Goal: Task Accomplishment & Management: Complete application form

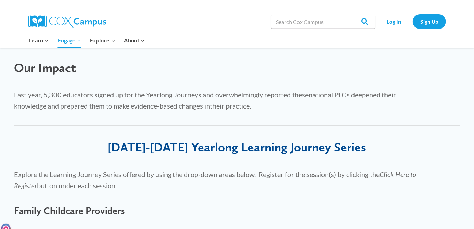
scroll to position [104, 0]
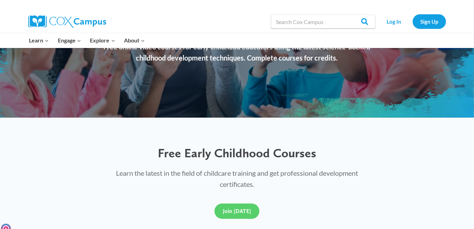
scroll to position [139, 0]
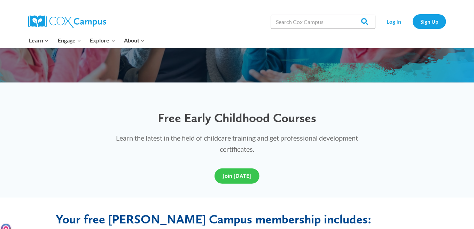
click at [236, 176] on span "Join Today" at bounding box center [237, 176] width 28 height 7
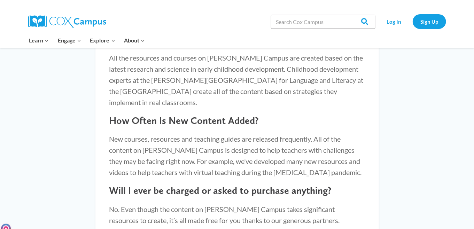
scroll to position [656, 0]
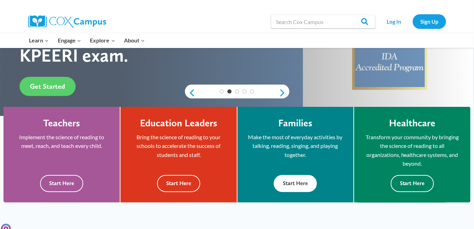
scroll to position [243, 0]
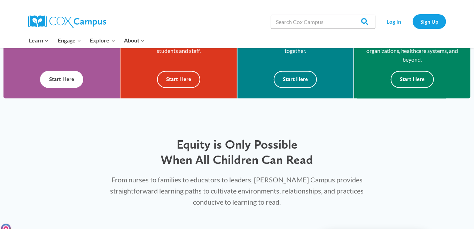
click at [73, 79] on button "Start Here" at bounding box center [61, 79] width 43 height 17
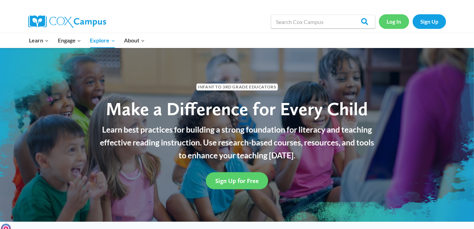
click at [396, 22] on link "Log In" at bounding box center [394, 21] width 30 height 14
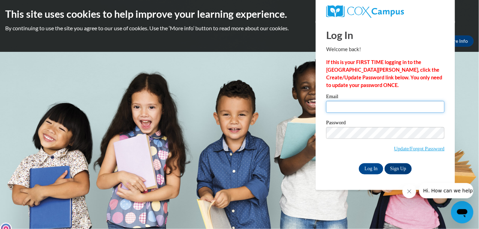
click at [362, 105] on input "Email" at bounding box center [385, 107] width 118 height 12
type input "[EMAIL_ADDRESS][DOMAIN_NAME]"
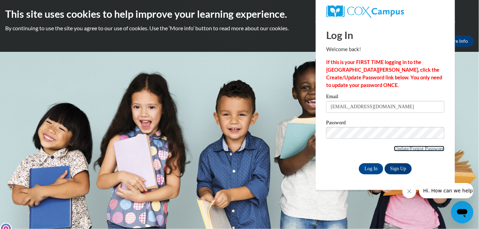
click at [397, 149] on link "Update/Forgot Password" at bounding box center [419, 149] width 51 height 6
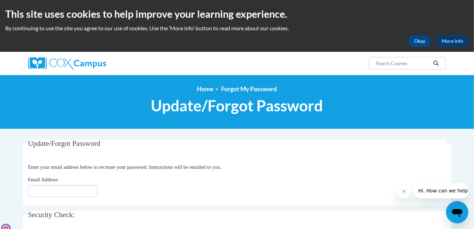
scroll to position [35, 0]
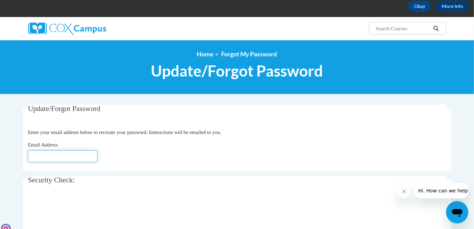
click at [86, 156] on input "Email Address" at bounding box center [63, 156] width 70 height 12
type input "[EMAIL_ADDRESS][DOMAIN_NAME]"
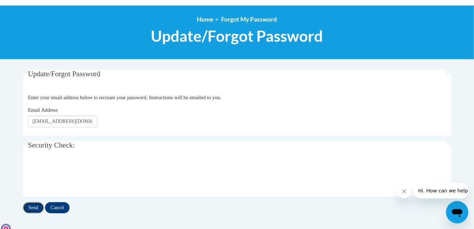
click at [35, 208] on input "Send" at bounding box center [33, 207] width 21 height 11
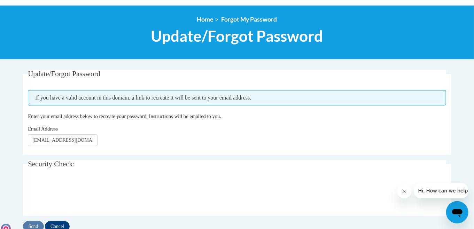
scroll to position [104, 0]
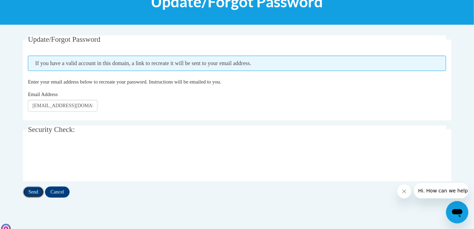
click at [33, 191] on input "Send" at bounding box center [33, 192] width 21 height 11
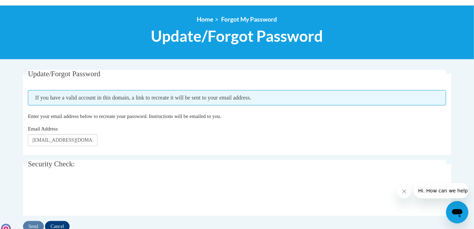
scroll to position [104, 0]
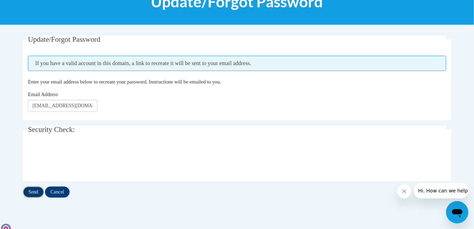
click at [31, 195] on input "Send" at bounding box center [33, 192] width 21 height 11
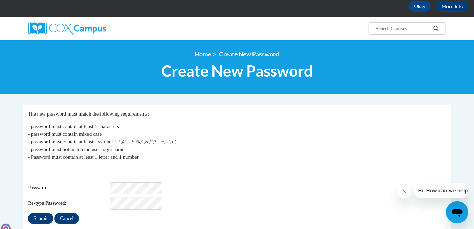
scroll to position [70, 0]
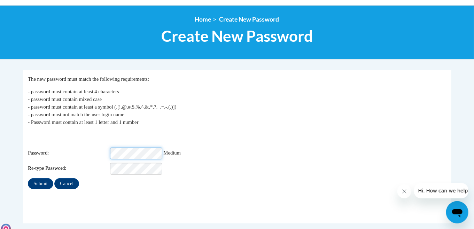
click at [103, 148] on div "Password: Medium" at bounding box center [237, 154] width 418 height 12
click at [41, 178] on input "Submit" at bounding box center [40, 183] width 25 height 11
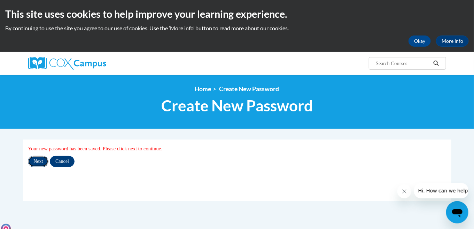
click at [35, 159] on input "Next" at bounding box center [38, 161] width 21 height 11
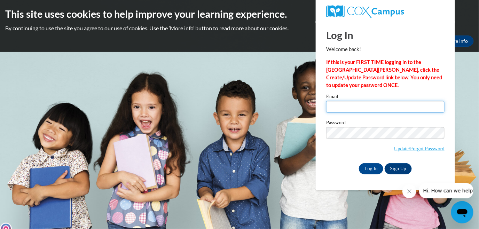
click at [376, 108] on input "Email" at bounding box center [385, 107] width 118 height 12
type input "[EMAIL_ADDRESS][DOMAIN_NAME]"
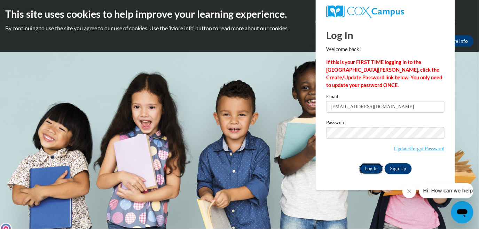
click at [371, 166] on input "Log In" at bounding box center [371, 168] width 24 height 11
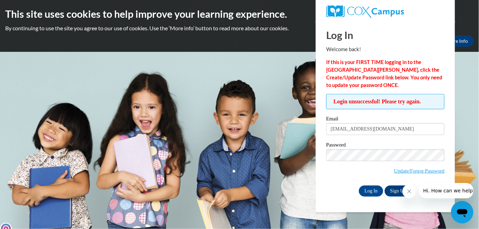
click at [401, 98] on span "Login unsuccessful! Please try again." at bounding box center [385, 101] width 118 height 15
click at [374, 191] on input "Log In" at bounding box center [371, 191] width 24 height 11
click at [408, 170] on link "Update/Forgot Password" at bounding box center [419, 171] width 51 height 6
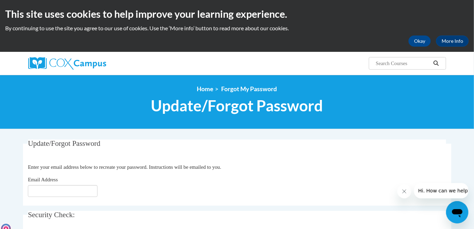
scroll to position [35, 0]
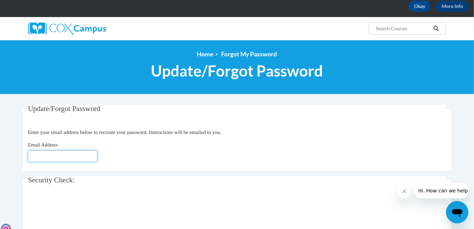
click at [91, 157] on input "Email Address" at bounding box center [63, 156] width 70 height 12
type input "[EMAIL_ADDRESS][DOMAIN_NAME]"
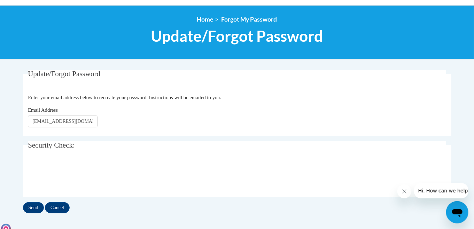
scroll to position [104, 0]
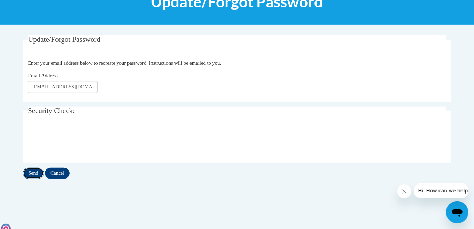
click at [33, 173] on input "Send" at bounding box center [33, 173] width 21 height 11
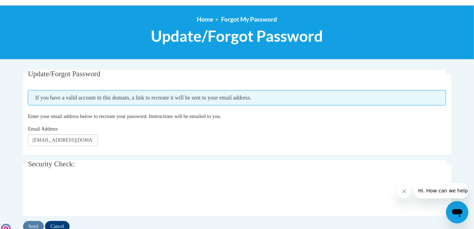
scroll to position [104, 0]
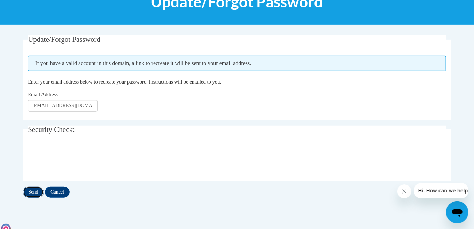
click at [33, 192] on input "Send" at bounding box center [33, 192] width 21 height 11
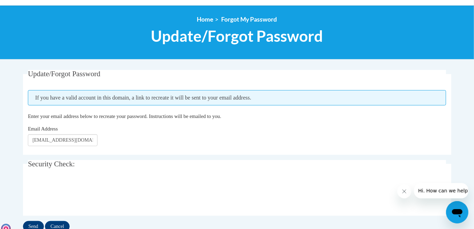
scroll to position [104, 0]
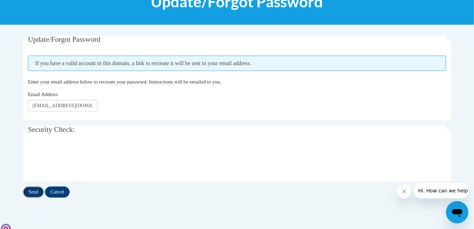
click at [37, 191] on input "Send" at bounding box center [33, 192] width 21 height 11
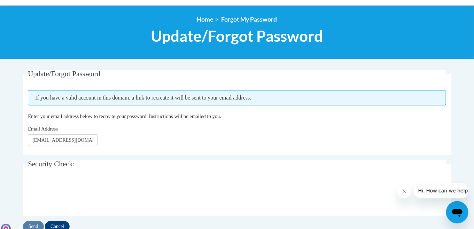
scroll to position [104, 0]
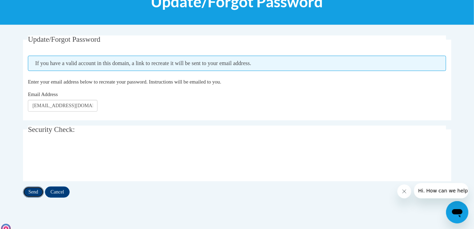
click at [29, 192] on input "Send" at bounding box center [33, 192] width 21 height 11
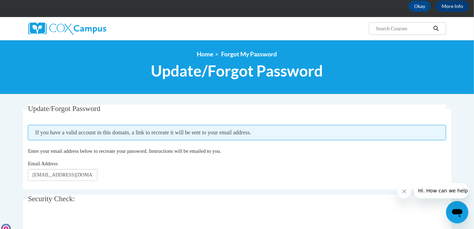
scroll to position [70, 0]
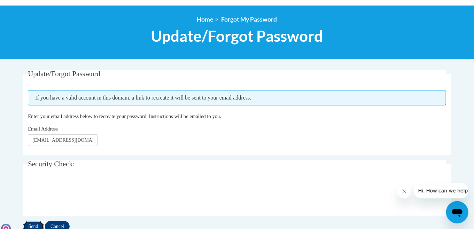
click at [34, 225] on input "Send" at bounding box center [33, 226] width 21 height 11
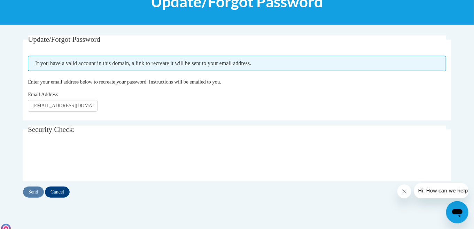
click at [389, 210] on div "Update/Forgot Password Please enter your email address If you have a valid acco…" at bounding box center [237, 124] width 439 height 176
click at [362, 199] on div "Update/Forgot Password Please enter your email address If you have a valid acco…" at bounding box center [237, 124] width 439 height 176
click at [31, 191] on input "Send" at bounding box center [33, 192] width 21 height 11
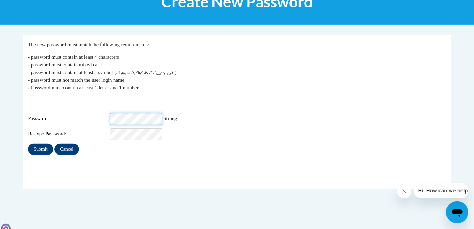
click at [83, 107] on div "Login: [EMAIL_ADDRESS][DOMAIN_NAME] Password: Strong Re-type Password:" at bounding box center [237, 118] width 418 height 43
click at [72, 154] on fieldset "My Password The new password must match the following requirements: - password …" at bounding box center [237, 113] width 428 height 154
click at [36, 144] on input "Submit" at bounding box center [40, 149] width 25 height 11
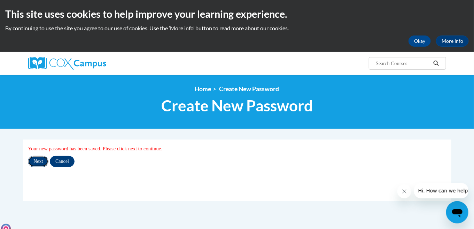
click at [41, 161] on input "Next" at bounding box center [38, 161] width 21 height 11
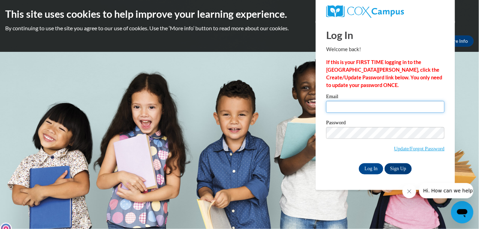
click at [341, 106] on input "Email" at bounding box center [385, 107] width 118 height 12
type input "[EMAIL_ADDRESS][DOMAIN_NAME]"
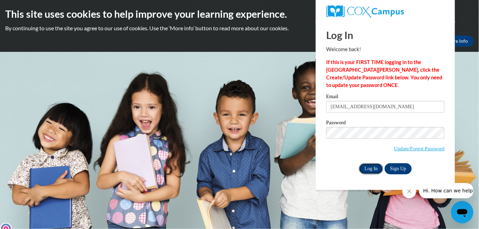
click at [371, 167] on input "Log In" at bounding box center [371, 168] width 24 height 11
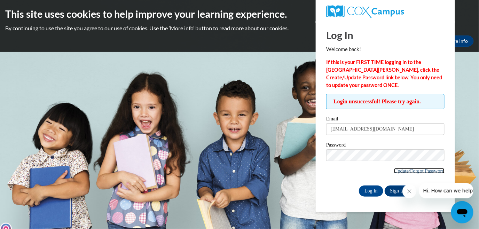
click at [402, 171] on link "Update/Forgot Password" at bounding box center [419, 171] width 51 height 6
click at [468, 88] on body "This site uses cookies to help improve your learning experience. By continuing …" at bounding box center [239, 114] width 479 height 229
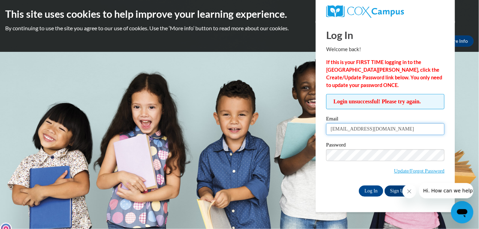
drag, startPoint x: 387, startPoint y: 130, endPoint x: 256, endPoint y: 134, distance: 130.7
click at [258, 134] on body "This site uses cookies to help improve your learning experience. By continuing …" at bounding box center [239, 114] width 479 height 229
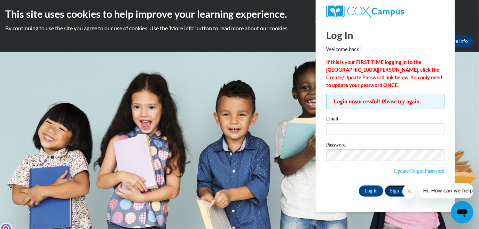
click at [391, 192] on link "Sign Up" at bounding box center [398, 191] width 27 height 11
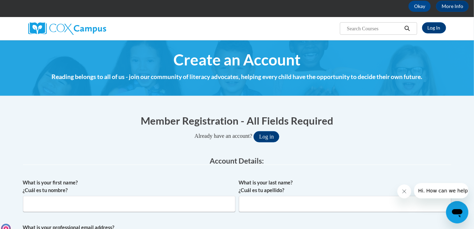
scroll to position [70, 0]
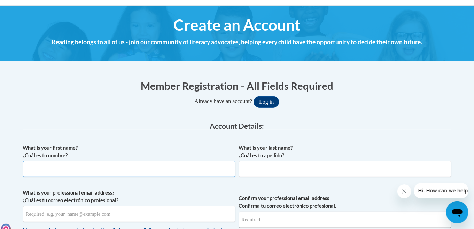
click at [174, 171] on input "What is your first name? ¿Cuál es tu nombre?" at bounding box center [129, 169] width 212 height 16
click at [122, 160] on span "What is your first name? ¿Cuál es tu nombre?" at bounding box center [129, 160] width 212 height 33
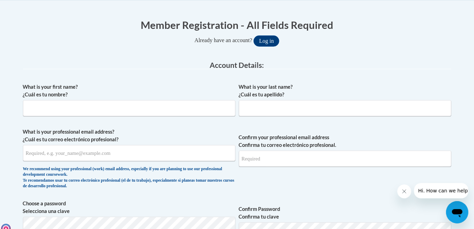
scroll to position [61, 0]
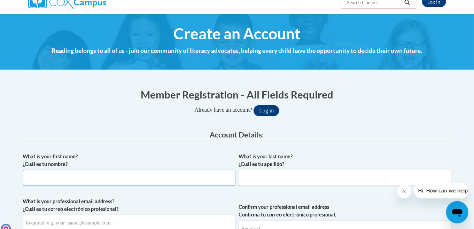
click at [75, 176] on input "What is your first name? ¿Cuál es tu nombre?" at bounding box center [129, 178] width 212 height 16
type input "Mary Deborah"
type input "Rumble"
type input "maryrumble@msn.com"
type input "[EMAIL_ADDRESS][DOMAIN_NAME]"
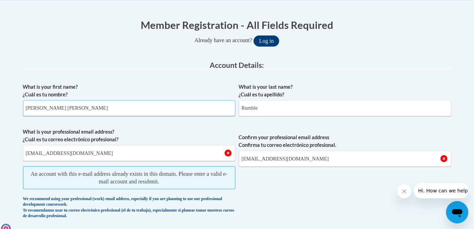
scroll to position [96, 0]
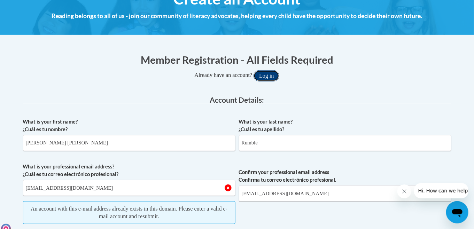
click at [272, 75] on button "Log in" at bounding box center [267, 75] width 26 height 11
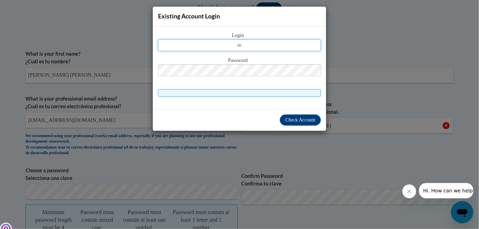
type input "[EMAIL_ADDRESS][DOMAIN_NAME]"
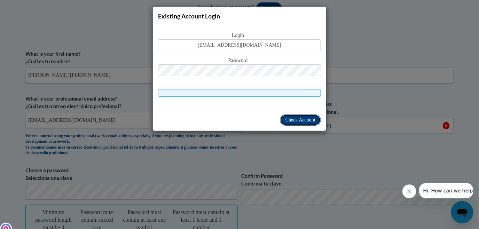
click at [303, 121] on span "Check Account" at bounding box center [301, 119] width 30 height 5
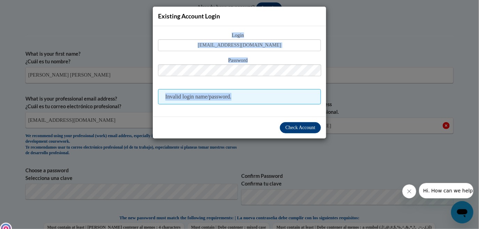
drag, startPoint x: 256, startPoint y: 95, endPoint x: 141, endPoint y: 97, distance: 114.3
click at [141, 97] on div "Existing Account Login Login maryrumble@msn.com Password Invalid login name/pas…" at bounding box center [239, 114] width 479 height 229
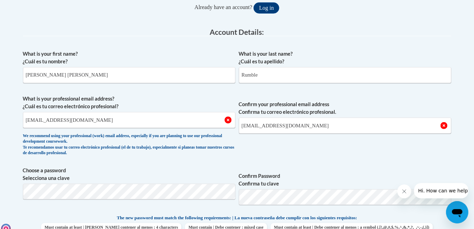
scroll to position [0, 0]
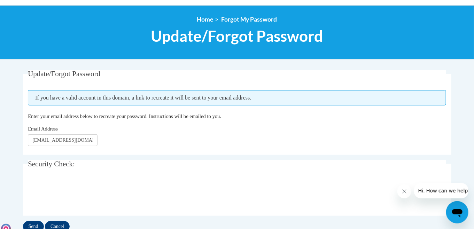
scroll to position [104, 0]
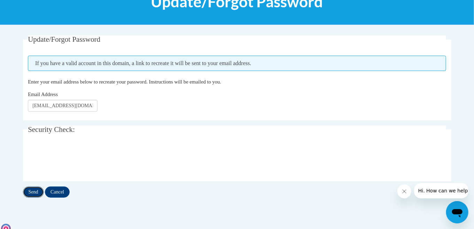
click at [36, 191] on input "Send" at bounding box center [33, 192] width 21 height 11
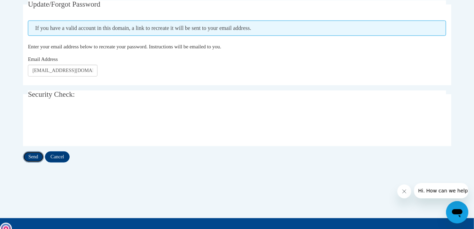
click at [33, 156] on input "Send" at bounding box center [33, 157] width 21 height 11
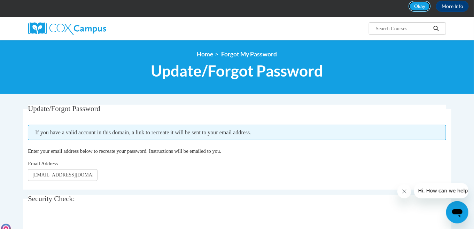
click at [424, 6] on button "Okay" at bounding box center [420, 6] width 22 height 11
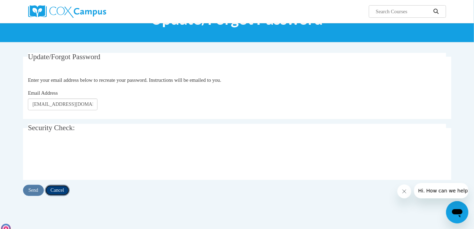
click at [54, 192] on input "Cancel" at bounding box center [57, 190] width 25 height 11
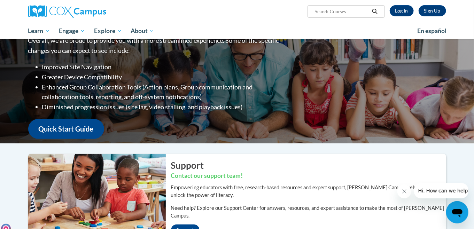
scroll to position [70, 0]
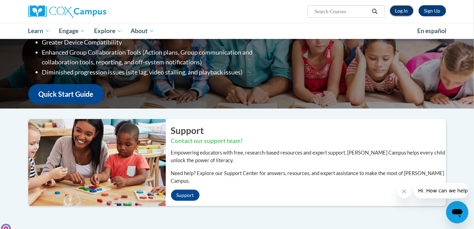
click at [401, 11] on link "Log In" at bounding box center [402, 10] width 24 height 11
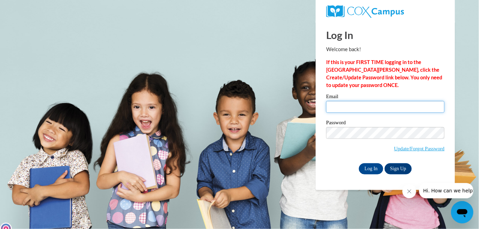
click at [360, 108] on input "Email" at bounding box center [385, 107] width 118 height 12
type input "[EMAIL_ADDRESS][DOMAIN_NAME]"
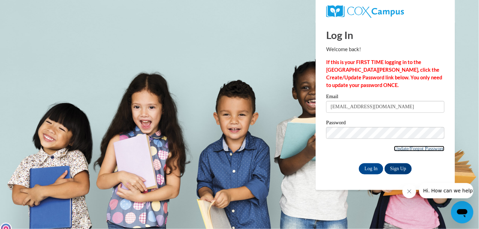
click at [396, 148] on link "Update/Forgot Password" at bounding box center [419, 149] width 51 height 6
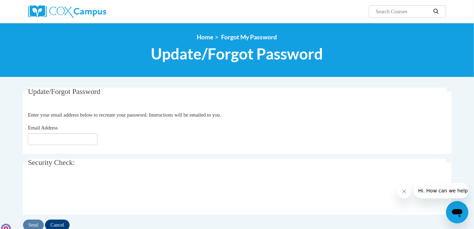
scroll to position [35, 0]
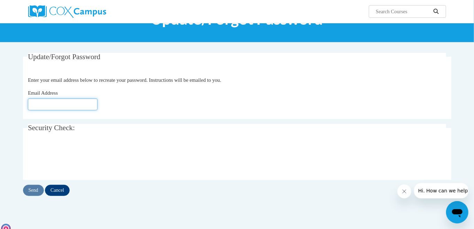
click at [85, 103] on input "Email Address" at bounding box center [63, 105] width 70 height 12
type input "maryrumble@msn.com"
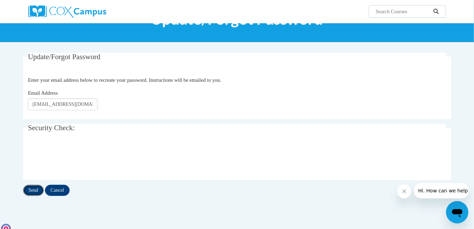
click at [34, 192] on input "Send" at bounding box center [33, 190] width 21 height 11
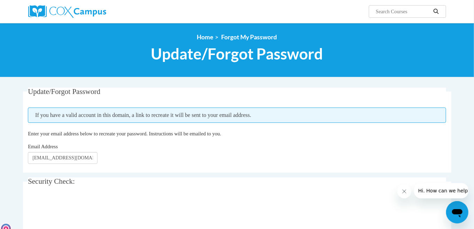
scroll to position [35, 0]
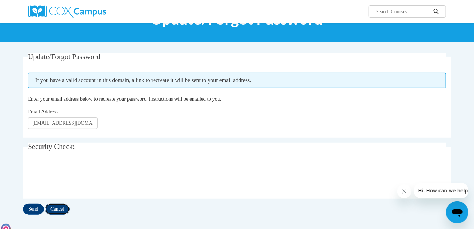
click at [61, 208] on input "Cancel" at bounding box center [57, 209] width 25 height 11
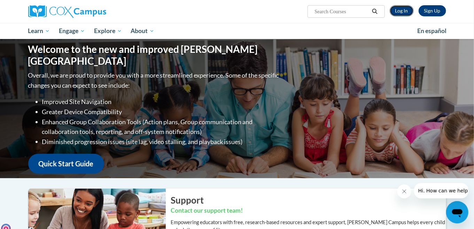
click at [406, 10] on link "Log In" at bounding box center [402, 10] width 24 height 11
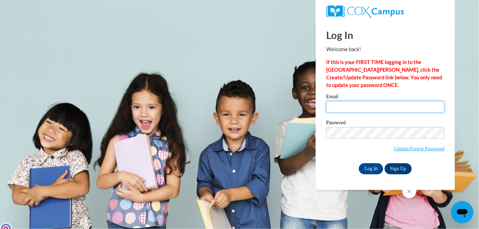
click at [376, 108] on input "Email" at bounding box center [385, 107] width 118 height 12
type input "[EMAIL_ADDRESS][DOMAIN_NAME]"
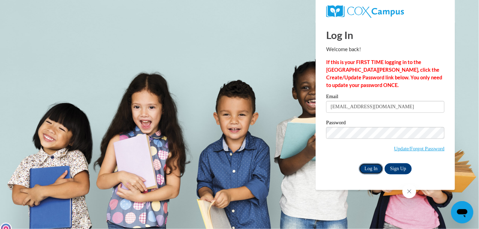
click at [367, 170] on input "Log In" at bounding box center [371, 168] width 24 height 11
click at [451, 170] on div "Log In Welcome back! If this is your FIRST TIME logging in to the NEW Cox Campu…" at bounding box center [386, 105] width 150 height 169
click at [394, 149] on link "Update/Forgot Password" at bounding box center [419, 149] width 51 height 6
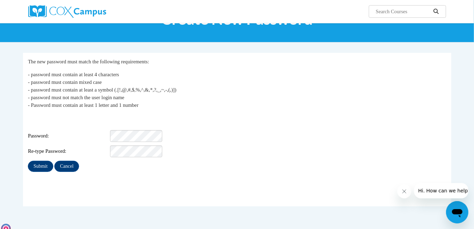
scroll to position [70, 0]
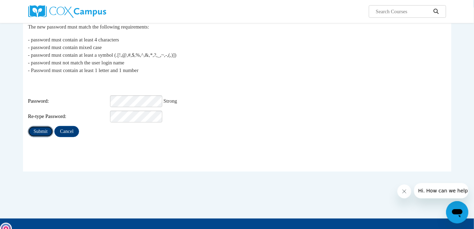
click at [41, 126] on input "Submit" at bounding box center [40, 131] width 25 height 11
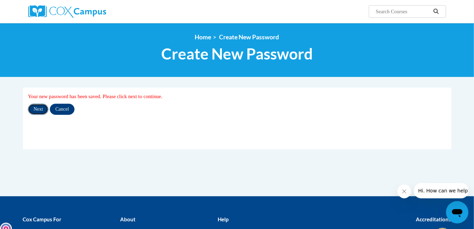
click at [38, 109] on input "Next" at bounding box center [38, 109] width 21 height 11
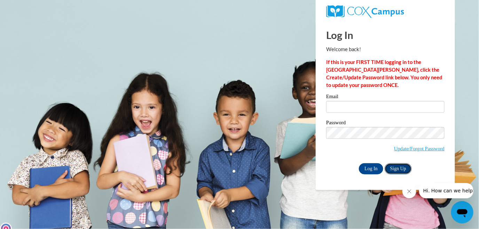
click at [395, 169] on link "Sign Up" at bounding box center [398, 168] width 27 height 11
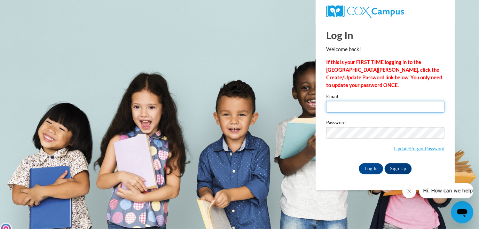
click at [367, 106] on input "Email" at bounding box center [385, 107] width 118 height 12
type input "[EMAIL_ADDRESS][DOMAIN_NAME]"
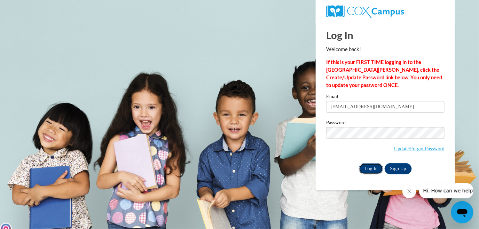
click at [375, 170] on input "Log In" at bounding box center [371, 168] width 24 height 11
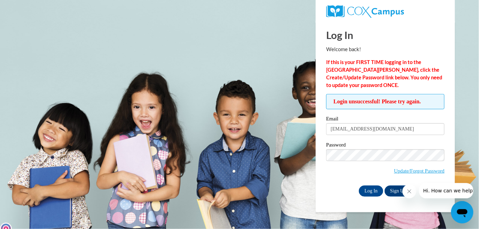
click at [410, 191] on icon "Close message from company" at bounding box center [409, 191] width 6 height 6
click at [401, 190] on link "Sign Up" at bounding box center [398, 191] width 27 height 11
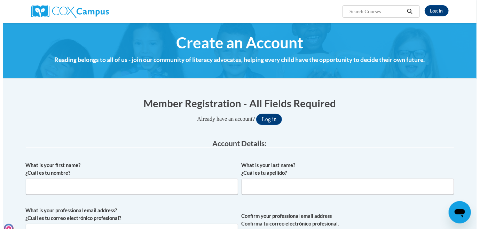
scroll to position [35, 0]
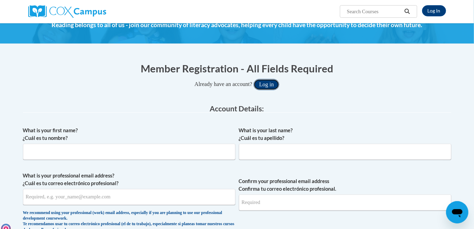
click at [269, 84] on button "Log in" at bounding box center [267, 84] width 26 height 11
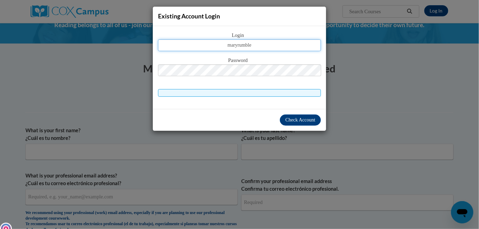
type input "[EMAIL_ADDRESS][DOMAIN_NAME]"
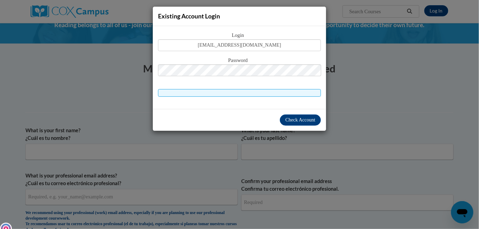
type input "[PERSON_NAME] [PERSON_NAME]"
type input "Rumble"
type input "[EMAIL_ADDRESS][DOMAIN_NAME]"
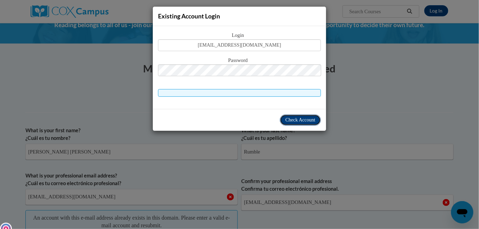
click at [288, 119] on span "Check Account" at bounding box center [301, 119] width 30 height 5
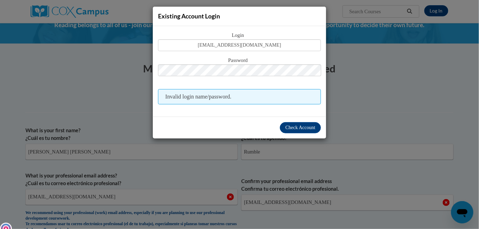
click at [258, 100] on span "Invalid login name/password." at bounding box center [239, 96] width 163 height 15
click at [305, 126] on span "Check Account" at bounding box center [301, 127] width 30 height 5
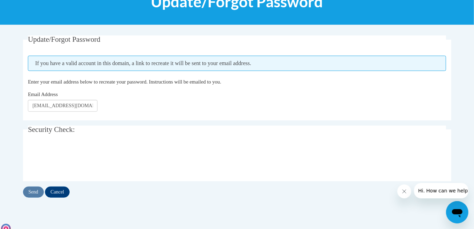
scroll to position [139, 0]
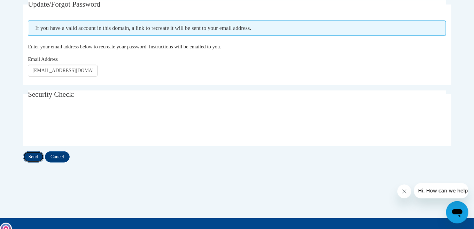
click at [34, 155] on input "Send" at bounding box center [33, 157] width 21 height 11
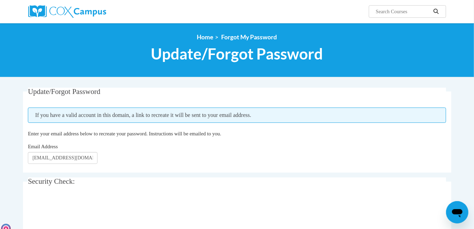
scroll to position [70, 0]
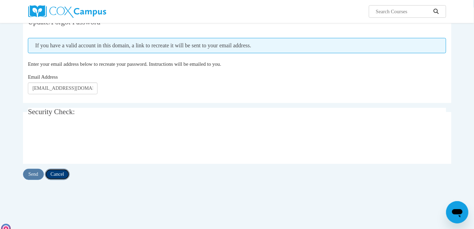
click at [64, 174] on input "Cancel" at bounding box center [57, 174] width 25 height 11
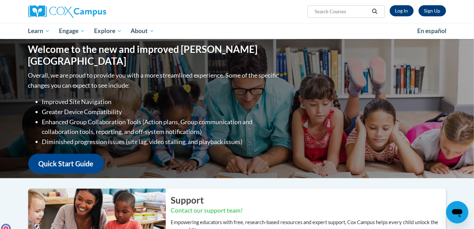
scroll to position [35, 0]
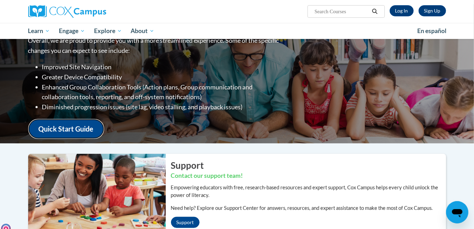
click at [58, 124] on link "Quick Start Guide" at bounding box center [66, 129] width 76 height 20
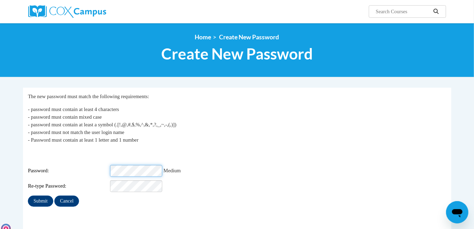
click at [77, 167] on div "Password: Medium" at bounding box center [237, 171] width 418 height 12
click at [80, 168] on div "Password: Medium" at bounding box center [237, 171] width 418 height 12
click at [41, 196] on input "Submit" at bounding box center [40, 201] width 25 height 11
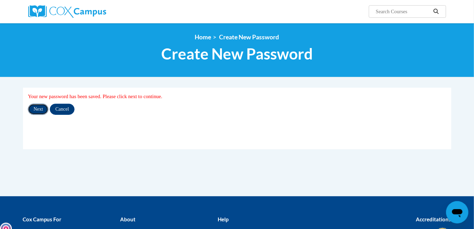
click at [41, 111] on input "Next" at bounding box center [38, 109] width 21 height 11
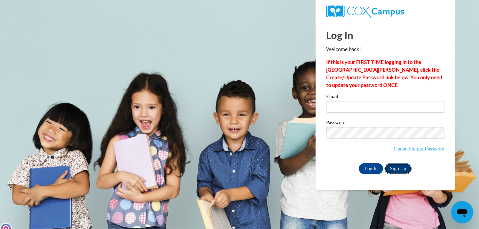
click at [401, 168] on link "Sign Up" at bounding box center [398, 168] width 27 height 11
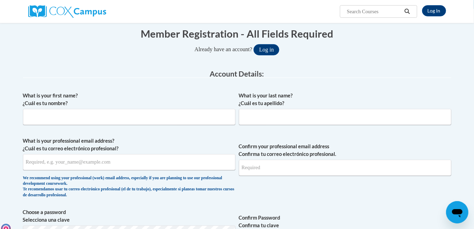
scroll to position [104, 0]
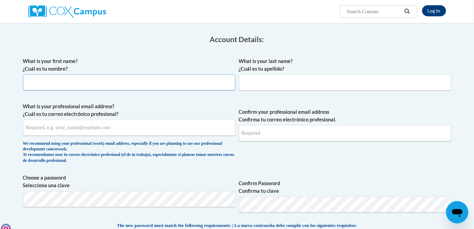
click at [183, 81] on input "What is your first name? ¿Cuál es tu nombre?" at bounding box center [129, 83] width 212 height 16
type input "[PERSON_NAME] [PERSON_NAME]"
type input "Rumble"
type input "[EMAIL_ADDRESS][DOMAIN_NAME]"
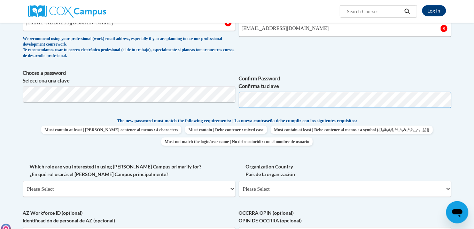
scroll to position [243, 0]
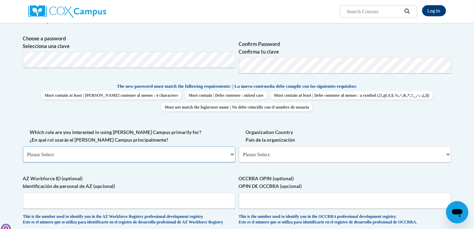
click at [232, 153] on select "Please Select College/University | Colegio/Universidad Community/Nonprofit Part…" at bounding box center [129, 155] width 212 height 16
click at [234, 154] on select "Please Select College/University | Colegio/Universidad Community/Nonprofit Part…" at bounding box center [129, 155] width 212 height 16
select select "fbf2d438-af2f-41f8-98f1-81c410e29de3"
click at [23, 147] on select "Please Select College/University | Colegio/Universidad Community/Nonprofit Part…" at bounding box center [129, 155] width 212 height 16
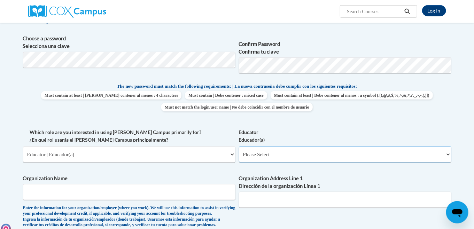
click at [449, 154] on select "Please Select Early Learning/Daycare Teacher/Family Home Care Provider | Maestr…" at bounding box center [345, 155] width 212 height 16
select select "5e2af403-4f2c-4e49-a02f-103e55d7b75b"
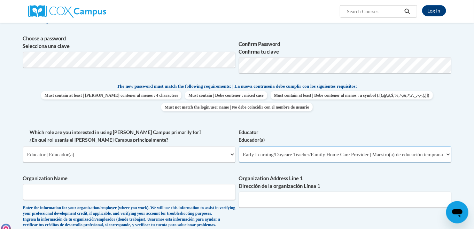
click at [239, 147] on select "Please Select Early Learning/Daycare Teacher/Family Home Care Provider | Maestr…" at bounding box center [345, 155] width 212 height 16
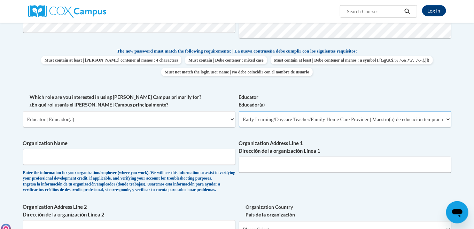
scroll to position [313, 0]
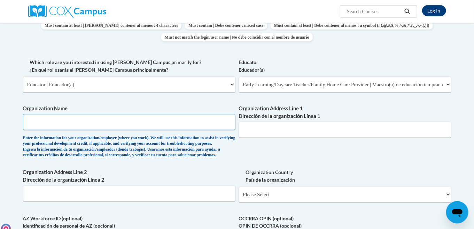
click at [184, 122] on input "Organization Name" at bounding box center [129, 122] width 212 height 16
type input "Kindercare Learning Center"
click at [330, 129] on input "Organization Address Line 1 Dirección de la organización Línea 1" at bounding box center [345, 130] width 212 height 16
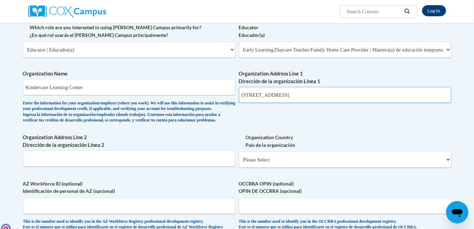
scroll to position [383, 0]
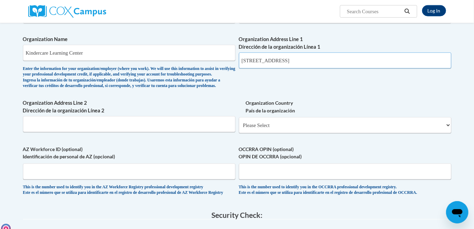
type input "4229 Postal Court"
click at [164, 132] on input "Organization Address Line 2 Dirección de la organización Línea 2" at bounding box center [129, 124] width 212 height 16
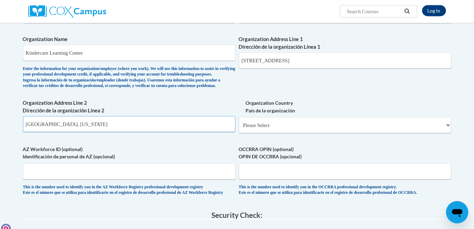
type input "Pasadena, Maryland"
click at [286, 133] on select "Please Select United States | Estados Unidos Outside of the United States | Fue…" at bounding box center [345, 125] width 212 height 16
select select "ad49bcad-a171-4b2e-b99c-48b446064914"
click at [239, 129] on select "Please Select United States | Estados Unidos Outside of the United States | Fue…" at bounding box center [345, 125] width 212 height 16
select select
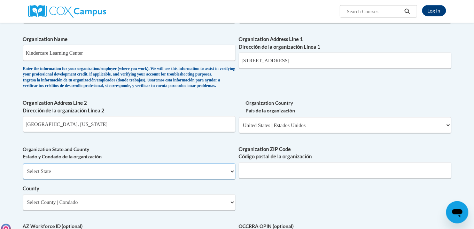
click at [233, 180] on select "Select State Alabama Alaska Arizona Arkansas California Colorado Connecticut De…" at bounding box center [129, 172] width 212 height 16
select select "Maryland"
click at [23, 174] on select "Select State Alabama Alaska Arizona Arkansas California Colorado Connecticut De…" at bounding box center [129, 172] width 212 height 16
click at [261, 179] on input "Organization ZIP Code Código postal de la organización" at bounding box center [345, 171] width 212 height 16
type input "21122-6650"
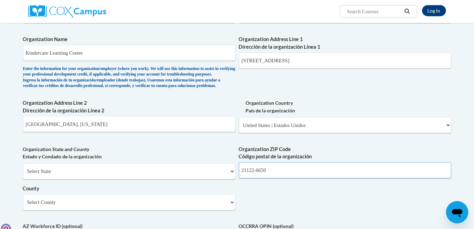
scroll to position [418, 0]
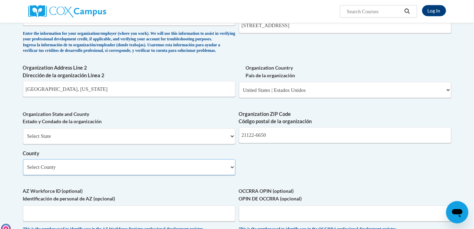
click at [232, 176] on select "Select County Allegany Anne Arundel Baltimore Baltimore Calvert Caroline Carrol…" at bounding box center [129, 168] width 212 height 16
select select "Anne Arundel"
click at [23, 171] on select "Select County Allegany Anne Arundel Baltimore Baltimore Calvert Caroline Carrol…" at bounding box center [129, 168] width 212 height 16
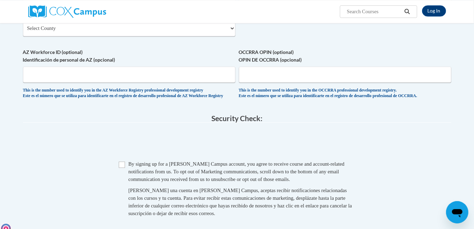
scroll to position [592, 0]
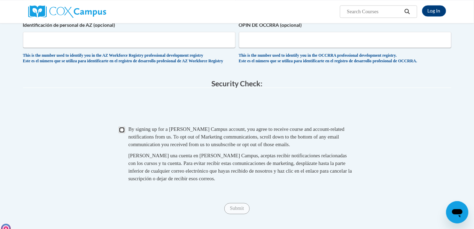
click at [123, 133] on input "Checkbox" at bounding box center [122, 130] width 6 height 6
checkbox input "true"
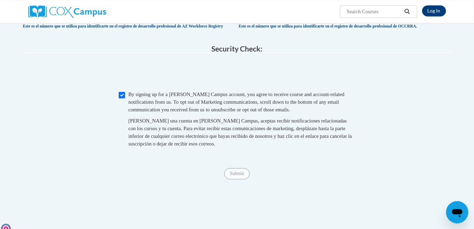
click at [239, 176] on span "Submit" at bounding box center [236, 174] width 25 height 6
click at [238, 176] on span "Submit" at bounding box center [236, 174] width 25 height 6
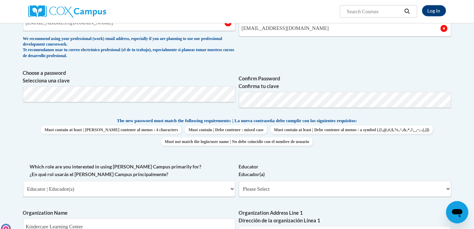
scroll to position [243, 0]
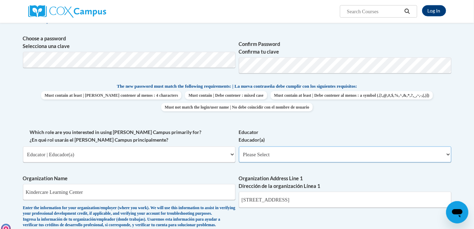
click at [449, 154] on select "Please Select Early Learning/Daycare Teacher/Family Home Care Provider | Maestr…" at bounding box center [345, 155] width 212 height 16
select select "5e2af403-4f2c-4e49-a02f-103e55d7b75b"
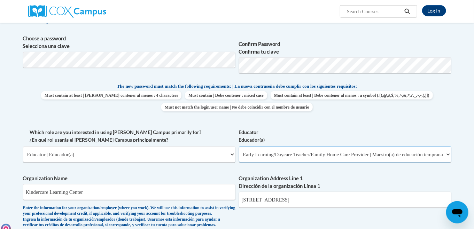
click at [239, 147] on select "Please Select Early Learning/Daycare Teacher/Family Home Care Provider | Maestr…" at bounding box center [345, 155] width 212 height 16
select select "null"
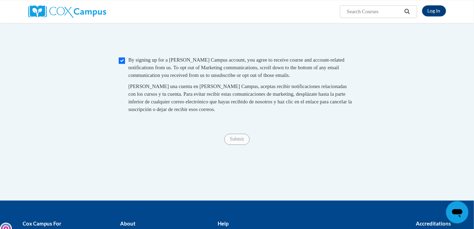
scroll to position [731, 0]
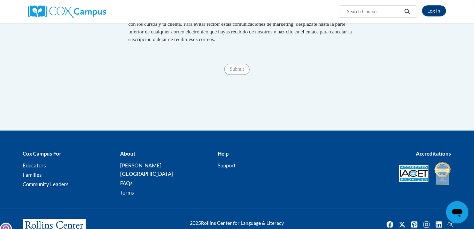
click at [235, 72] on span "Submit" at bounding box center [236, 69] width 25 height 6
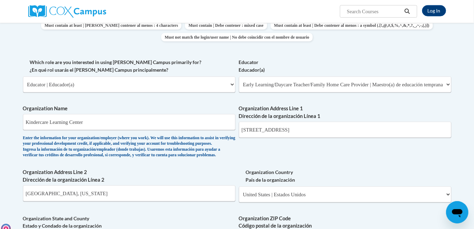
scroll to position [348, 0]
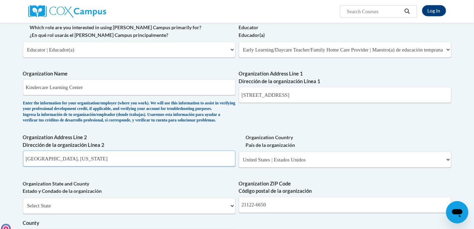
click at [78, 167] on input "Pasadena, Maryland" at bounding box center [129, 159] width 212 height 16
click at [72, 167] on input "Pasadena, Maryland" at bounding box center [129, 159] width 212 height 16
type input "Pasadena"
click at [79, 214] on select "Select State Alabama Alaska Arizona Arkansas California Colorado Connecticut De…" at bounding box center [129, 206] width 212 height 16
select select "Maryland"
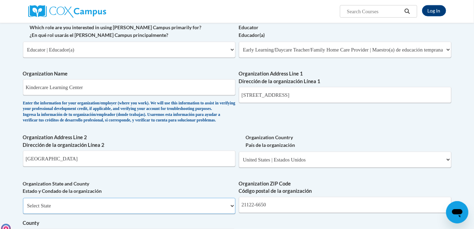
click at [23, 209] on select "Select State Alabama Alaska Arizona Arkansas California Colorado Connecticut De…" at bounding box center [129, 206] width 212 height 16
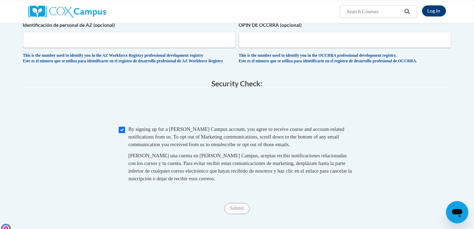
scroll to position [627, 0]
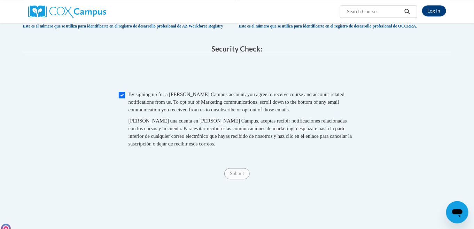
click at [241, 176] on span "Submit" at bounding box center [236, 174] width 25 height 6
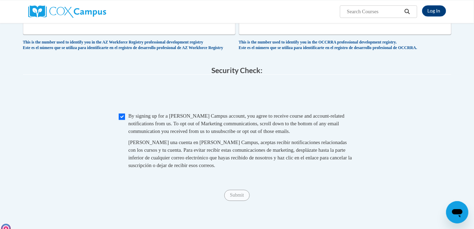
scroll to position [640, 0]
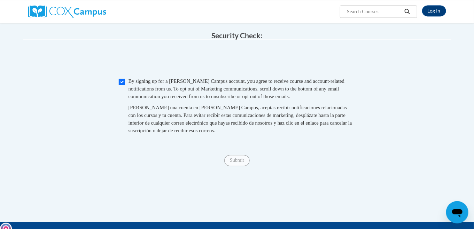
click at [243, 163] on span "Submit" at bounding box center [236, 160] width 25 height 6
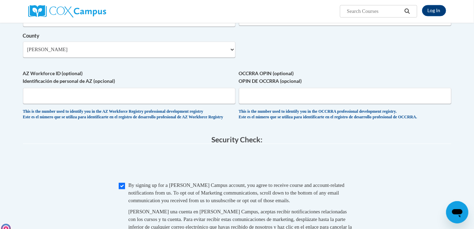
scroll to position [501, 0]
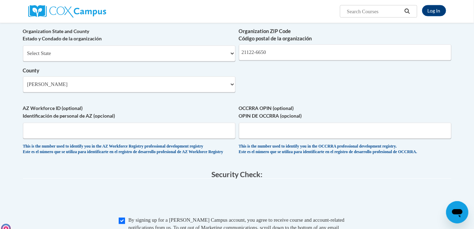
click at [76, 120] on label "AZ Workforce ID (optional) Identificación de personal de AZ (opcional)" at bounding box center [129, 112] width 212 height 15
click at [76, 123] on input "AZ Workforce ID (optional) Identificación de personal de AZ (opcional)" at bounding box center [129, 131] width 212 height 16
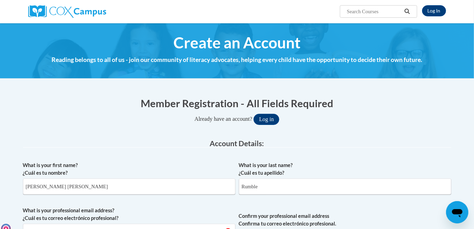
scroll to position [35, 0]
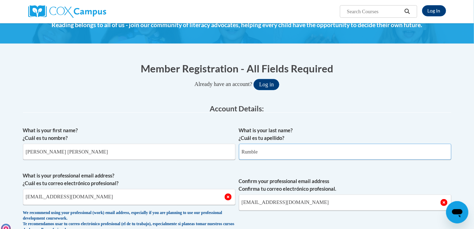
drag, startPoint x: 290, startPoint y: 156, endPoint x: 96, endPoint y: 171, distance: 193.9
click at [72, 157] on input "Mary Deborah" at bounding box center [129, 152] width 212 height 16
type input "M"
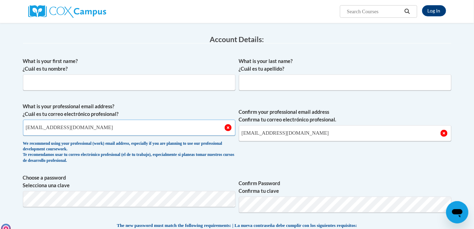
click at [97, 134] on input "maryrumble@msn.com" at bounding box center [129, 128] width 212 height 16
type input "m"
click at [333, 130] on input "maryrumble@msn.com" at bounding box center [345, 133] width 212 height 16
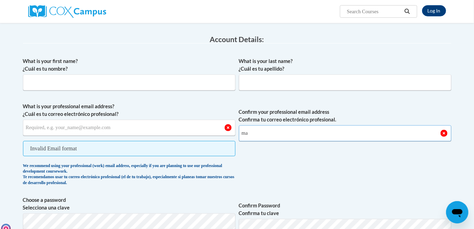
type input "m"
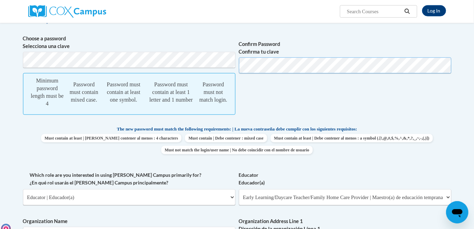
scroll to position [279, 0]
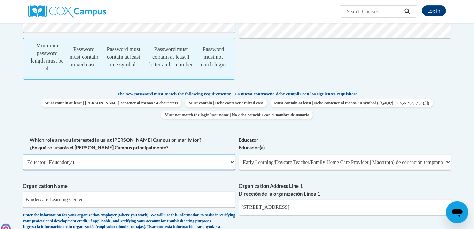
click at [122, 165] on select "Please Select College/University | Colegio/Universidad Community/Nonprofit Part…" at bounding box center [129, 162] width 212 height 16
click at [109, 162] on select "Please Select College/University | Colegio/Universidad Community/Nonprofit Part…" at bounding box center [129, 162] width 212 height 16
click at [90, 155] on span "Which role are you interested in using Cox Campus primarily for? ¿En qué rol us…" at bounding box center [129, 153] width 212 height 34
click at [90, 159] on select "Please Select College/University | Colegio/Universidad Community/Nonprofit Part…" at bounding box center [129, 162] width 212 height 16
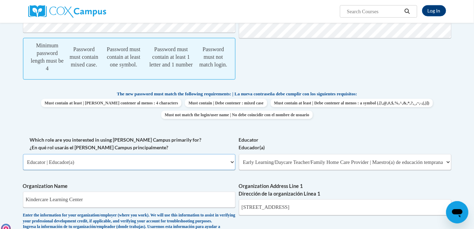
drag, startPoint x: 79, startPoint y: 161, endPoint x: 14, endPoint y: 162, distance: 64.4
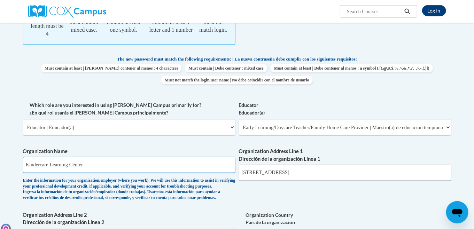
click at [138, 171] on input "Kindercare Learning Center" at bounding box center [129, 165] width 212 height 16
type input "K"
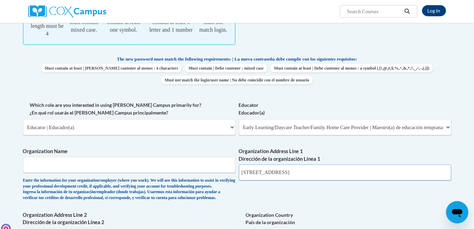
click at [352, 172] on input "4229 Postal Court" at bounding box center [345, 173] width 212 height 16
type input "4"
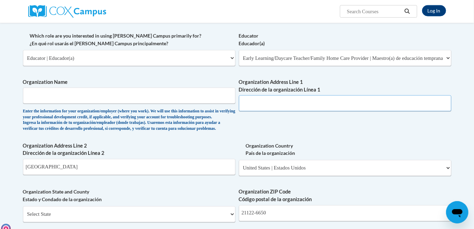
scroll to position [418, 0]
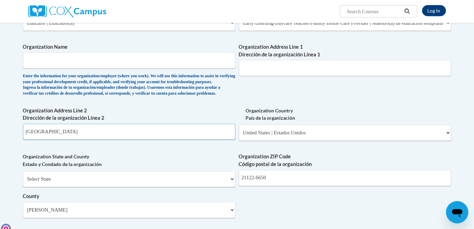
click at [154, 140] on input "Pasadena" at bounding box center [129, 132] width 212 height 16
type input "P"
click at [331, 141] on select "Please Select United States | Estados Unidos Outside of the United States | Fue…" at bounding box center [345, 133] width 212 height 16
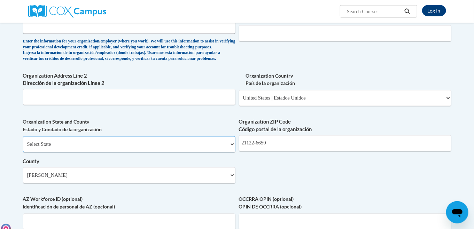
click at [124, 153] on select "Select State Alabama Alaska Arizona Arkansas California Colorado Connecticut De…" at bounding box center [129, 145] width 212 height 16
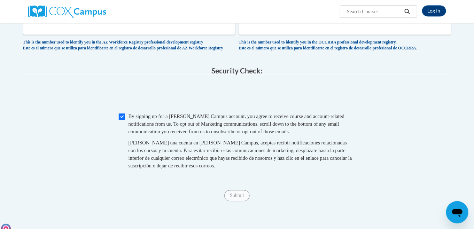
drag, startPoint x: 63, startPoint y: 158, endPoint x: 0, endPoint y: 165, distance: 63.8
click at [240, 198] on span "Submit" at bounding box center [236, 196] width 25 height 6
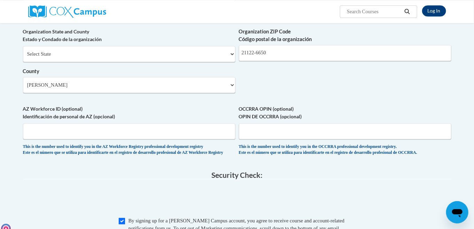
scroll to position [509, 0]
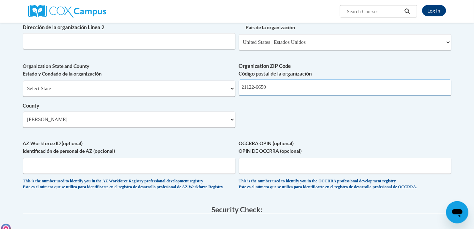
drag, startPoint x: 283, startPoint y: 99, endPoint x: 224, endPoint y: 104, distance: 59.4
click at [111, 97] on select "Select State Alabama Alaska Arizona Arkansas California Colorado Connecticut De…" at bounding box center [129, 89] width 212 height 16
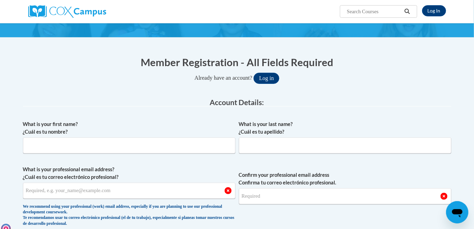
scroll to position [0, 0]
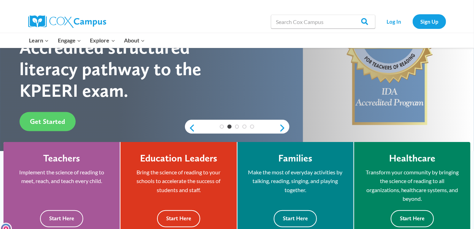
scroll to position [139, 0]
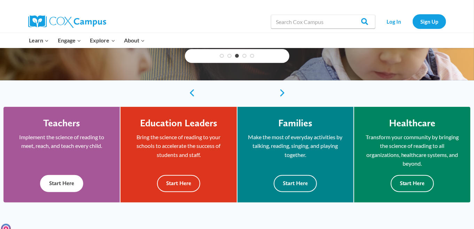
click at [76, 179] on button "Start Here" at bounding box center [61, 183] width 43 height 17
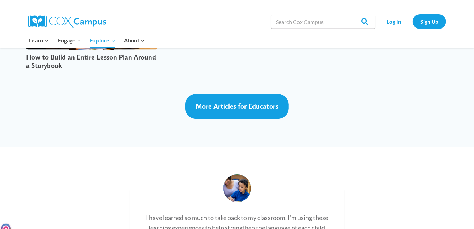
scroll to position [1605, 0]
